Goal: Browse casually

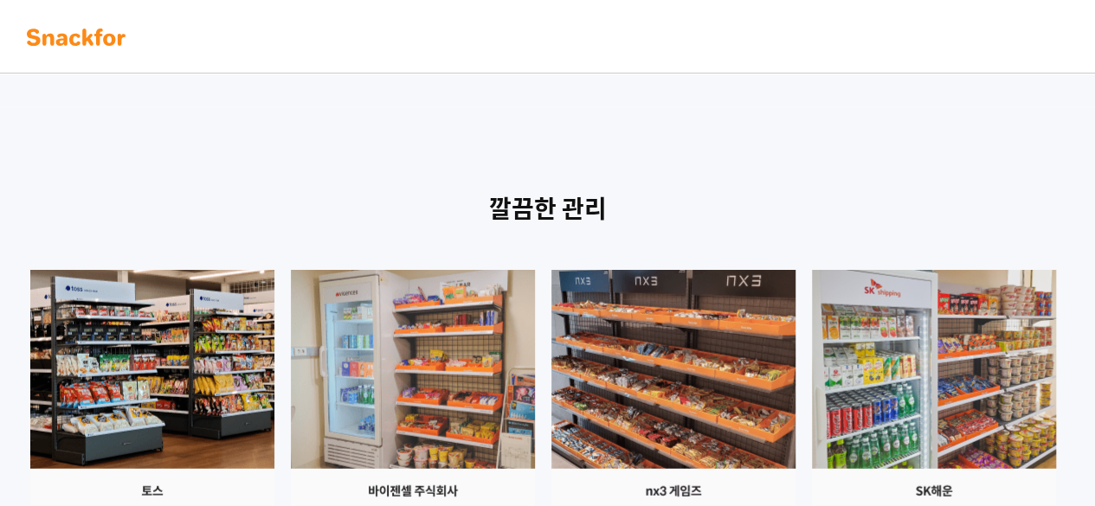
scroll to position [1904, 0]
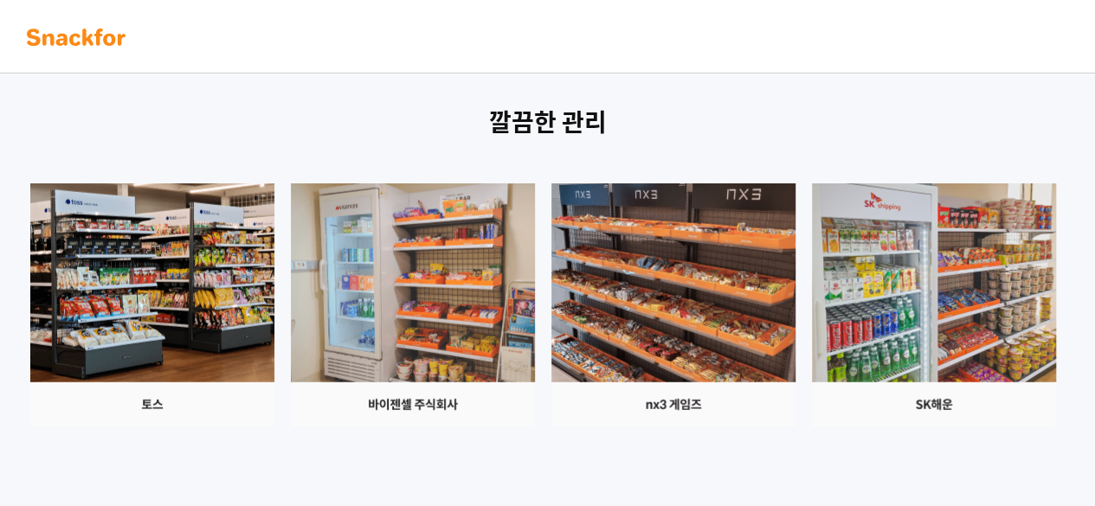
click at [542, 254] on div at bounding box center [547, 305] width 1039 height 244
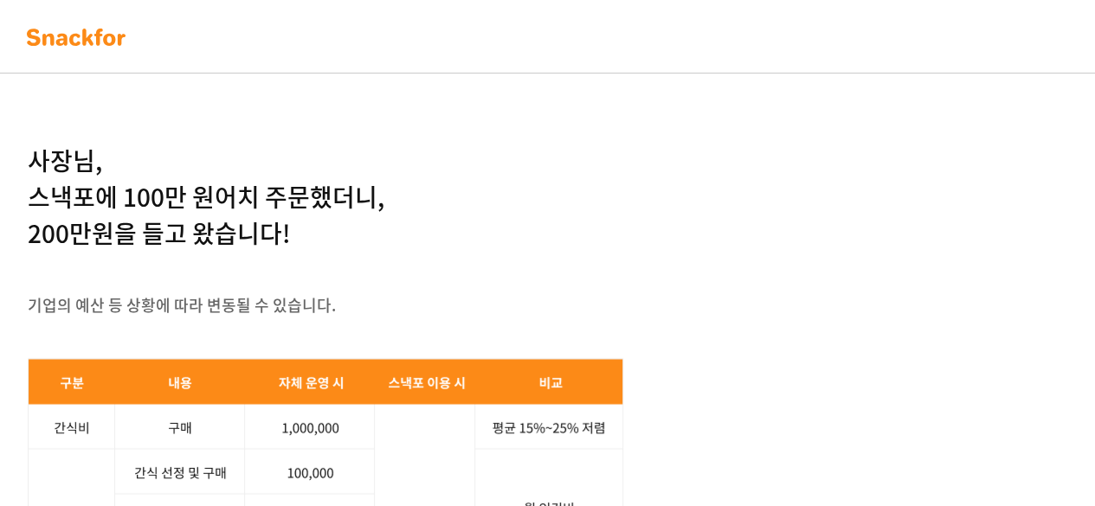
scroll to position [2423, 0]
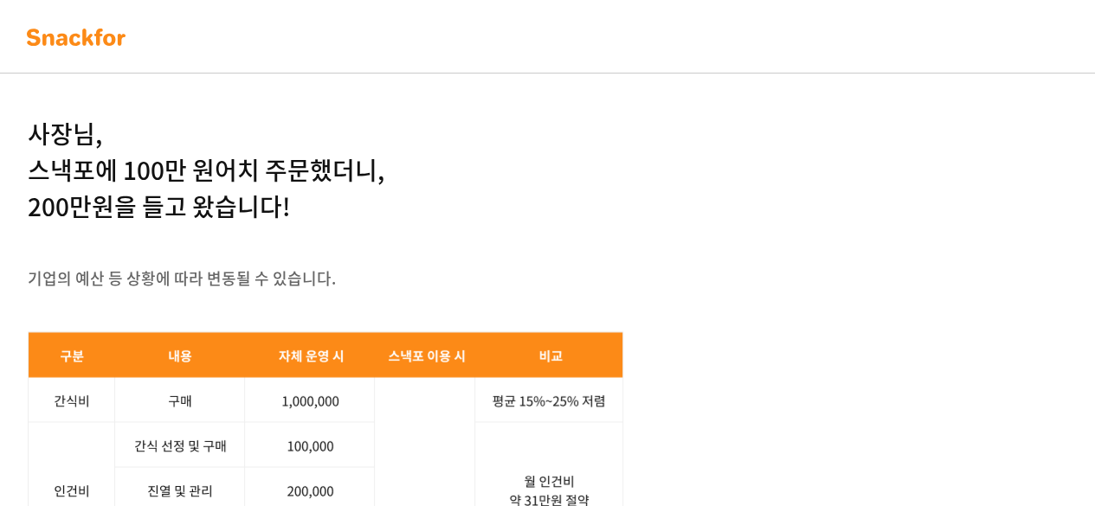
click at [542, 254] on div "사장님, 스낵포에 100만 원어치 주문했더니, 200만원을 들고 왔습니다! 기업의 예산 등 상황에 따라 변동될 수 있습니다. 서비스 문의하기" at bounding box center [547, 450] width 1039 height 668
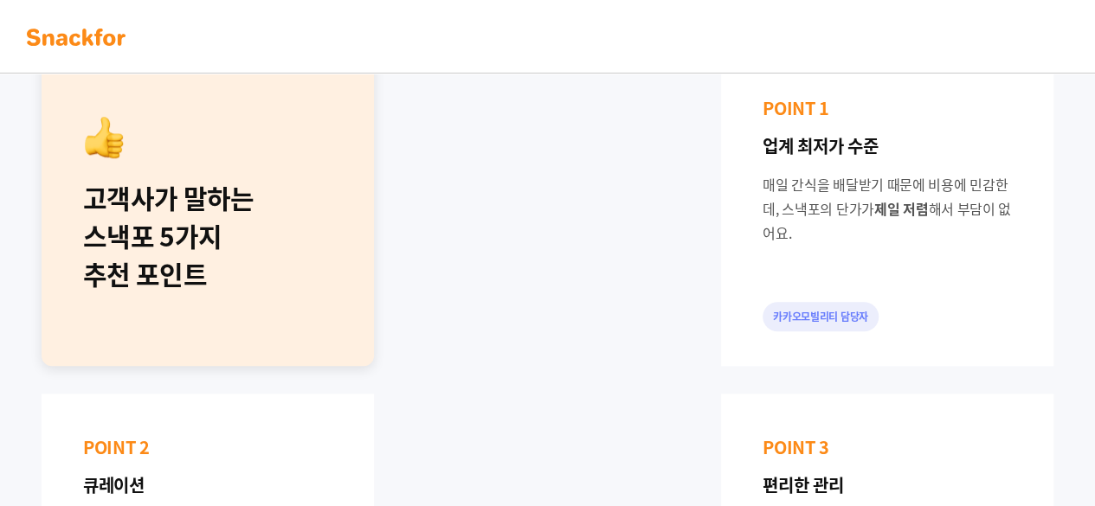
scroll to position [779, 0]
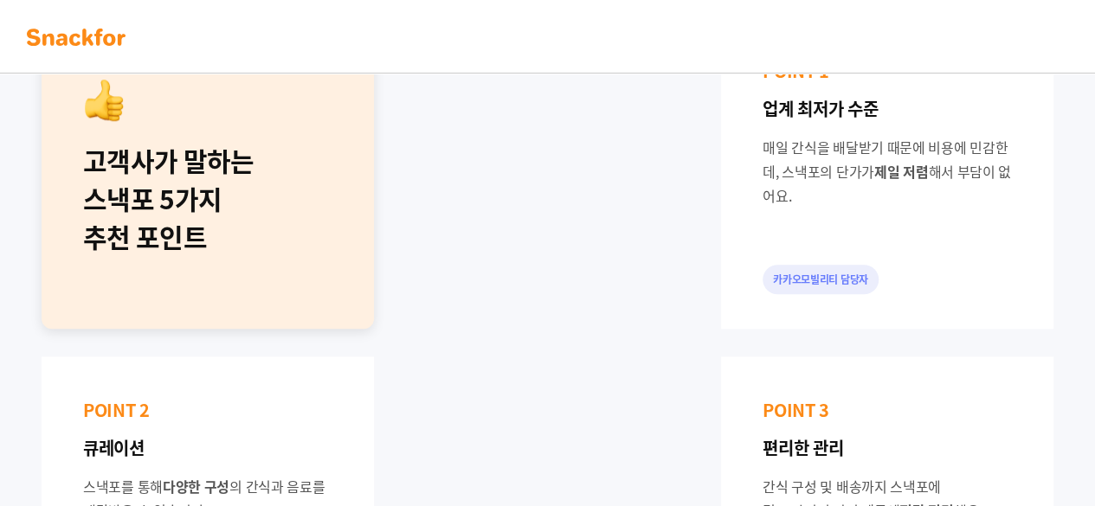
click at [97, 29] on img at bounding box center [76, 37] width 109 height 28
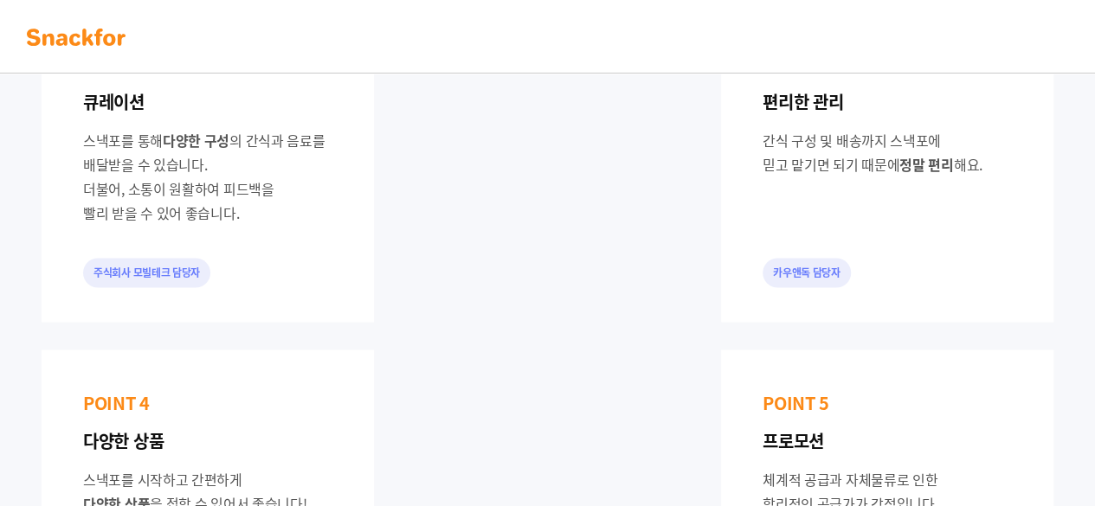
scroll to position [1039, 0]
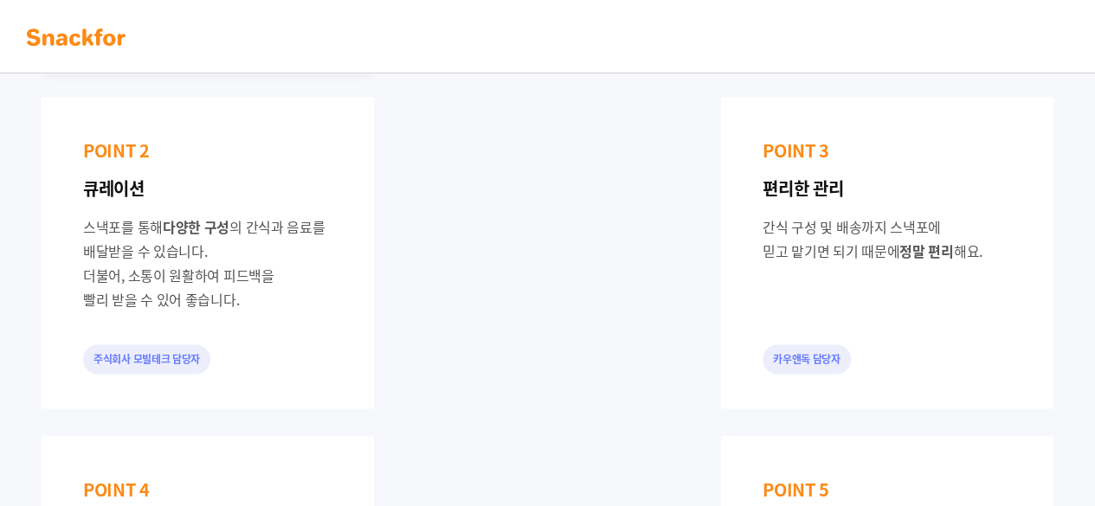
click at [609, 280] on div "고객사가 말하는 스낵포 5가지 추천 포인트 POINT 1 업계 최저가 수준 매일 간식을 배달받기 때문에 비용에 민감한데, 스낵포의 단가가 제일…" at bounding box center [547, 253] width 1039 height 1018
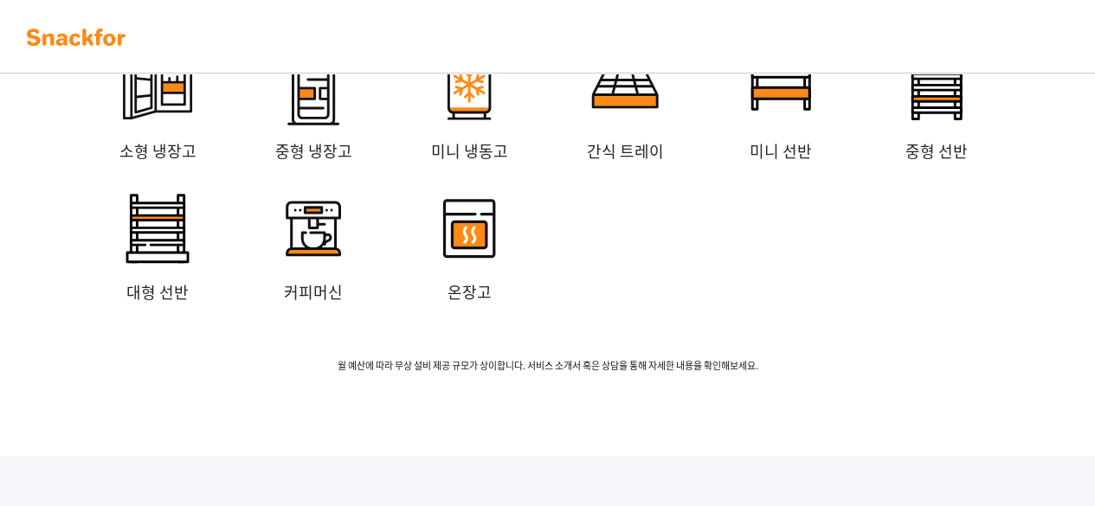
scroll to position [4062, 0]
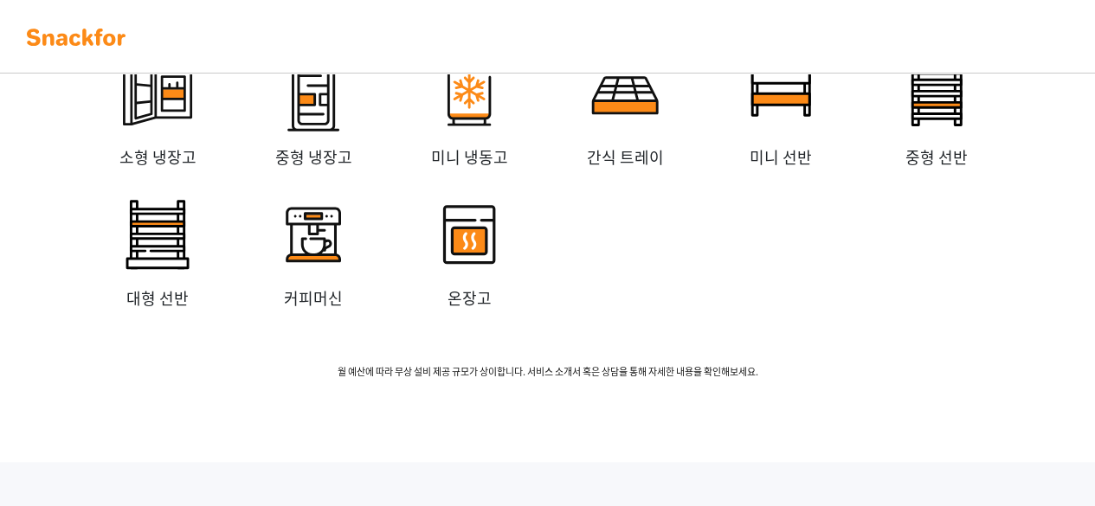
click at [93, 40] on img at bounding box center [76, 37] width 109 height 28
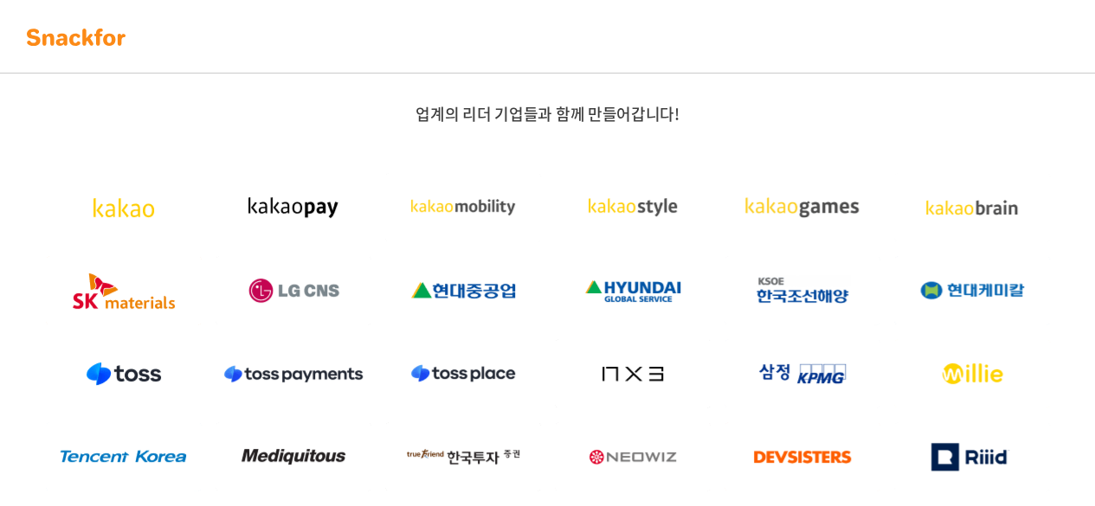
click at [93, 40] on img at bounding box center [76, 37] width 109 height 28
